Goal: Information Seeking & Learning: Learn about a topic

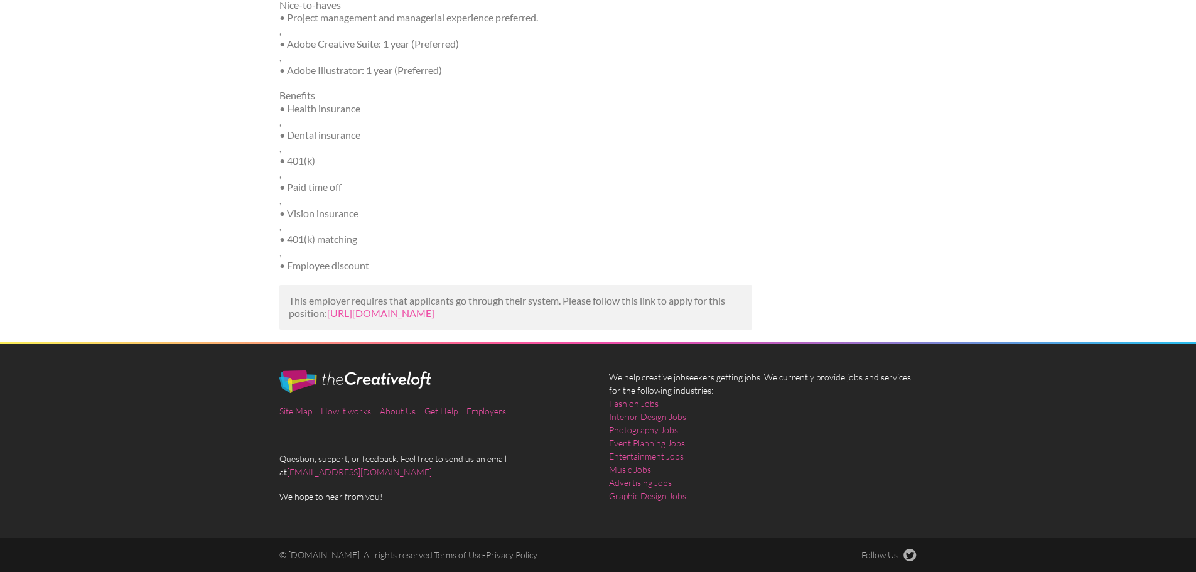
scroll to position [1026, 0]
click at [434, 307] on link "[URL][DOMAIN_NAME]" at bounding box center [380, 313] width 107 height 12
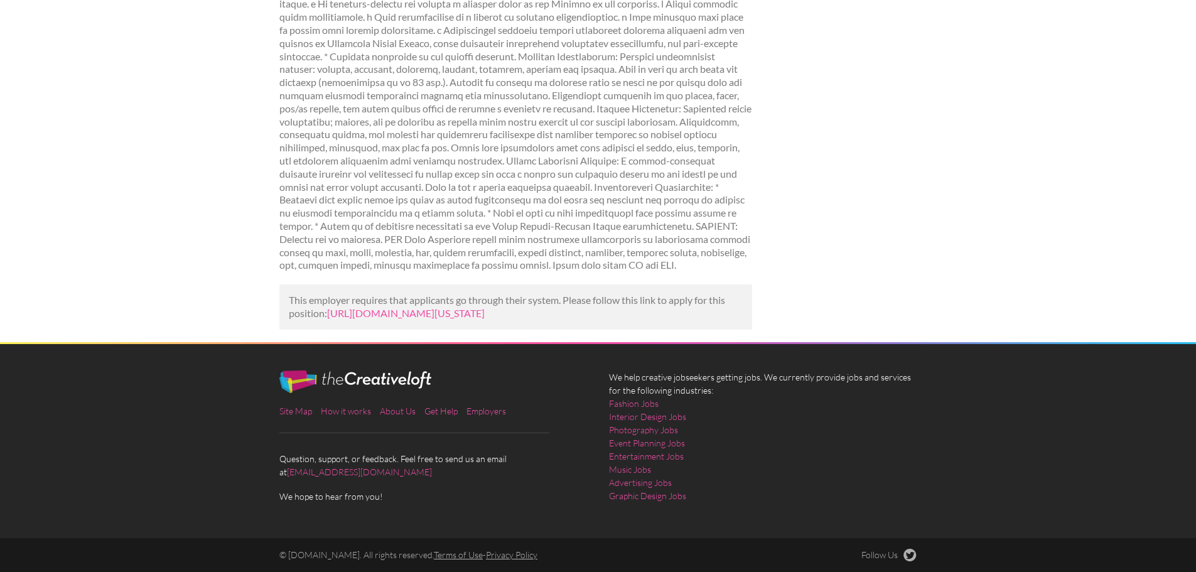
scroll to position [959, 0]
click at [426, 307] on link "[URL][DOMAIN_NAME][US_STATE]" at bounding box center [406, 313] width 158 height 12
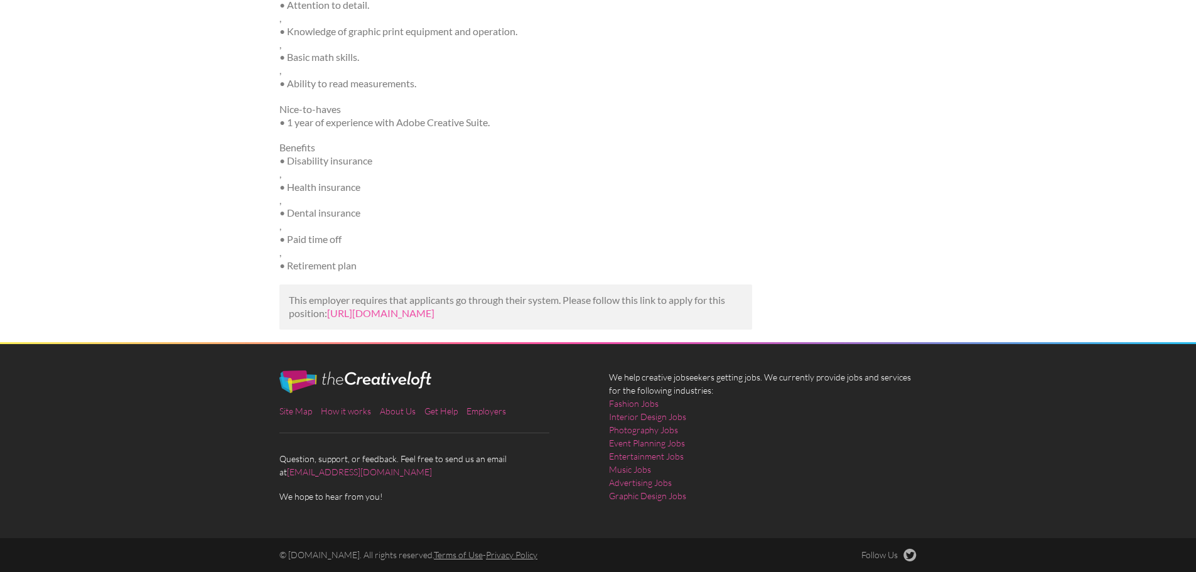
scroll to position [974, 0]
click at [434, 307] on link "https://www.tealhq.com/job/graphic-print-design-technician_59cbeb11-51eb-44e6-9…" at bounding box center [380, 313] width 107 height 12
